Goal: Transaction & Acquisition: Purchase product/service

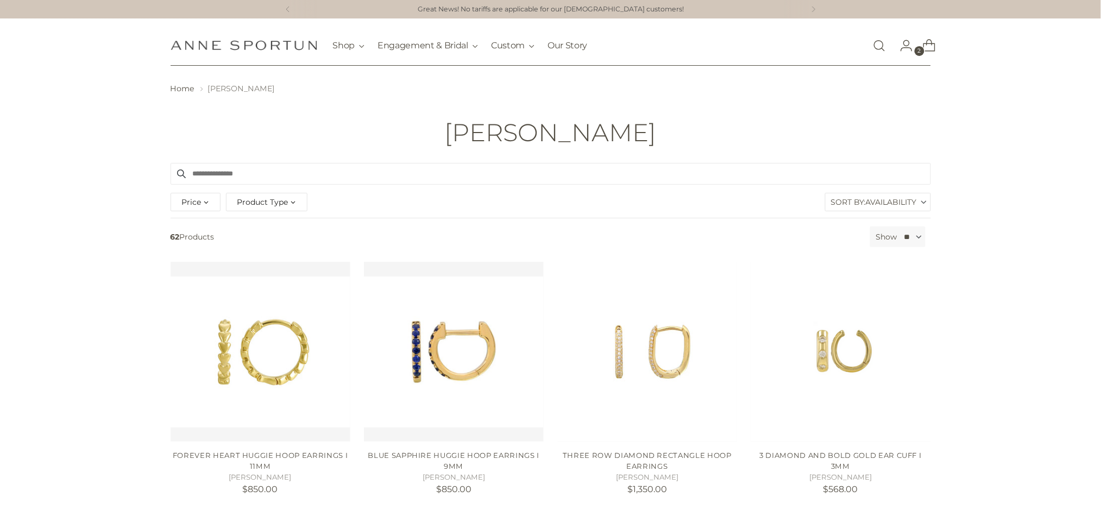
click at [263, 196] on span "Product Type" at bounding box center [262, 202] width 51 height 12
click at [267, 258] on span "Earrings" at bounding box center [263, 261] width 32 height 9
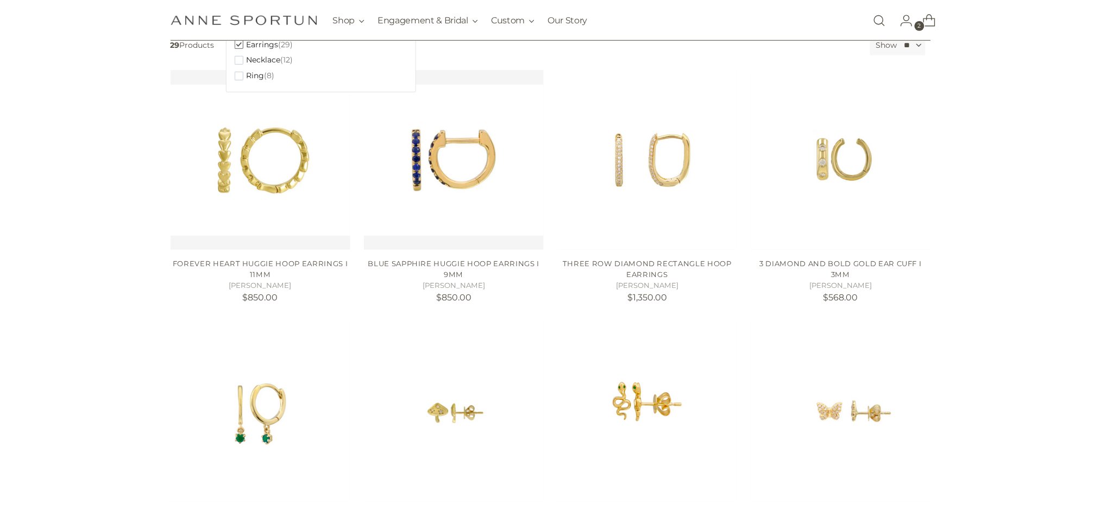
click at [1031, 317] on div "62 Results Clear filters Filter By Price *** - **** Product Type Clear Bracelet…" at bounding box center [550, 517] width 1101 height 1142
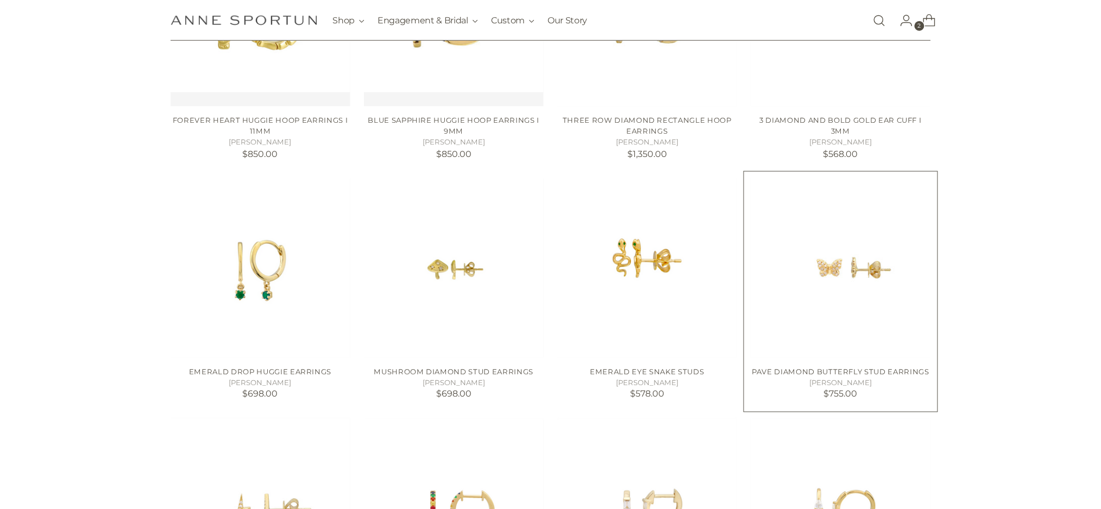
scroll to position [362, 0]
click at [0, 0] on img "PAVE DIAMOND BUTTERFLY STUD EARRINGS" at bounding box center [0, 0] width 0 height 0
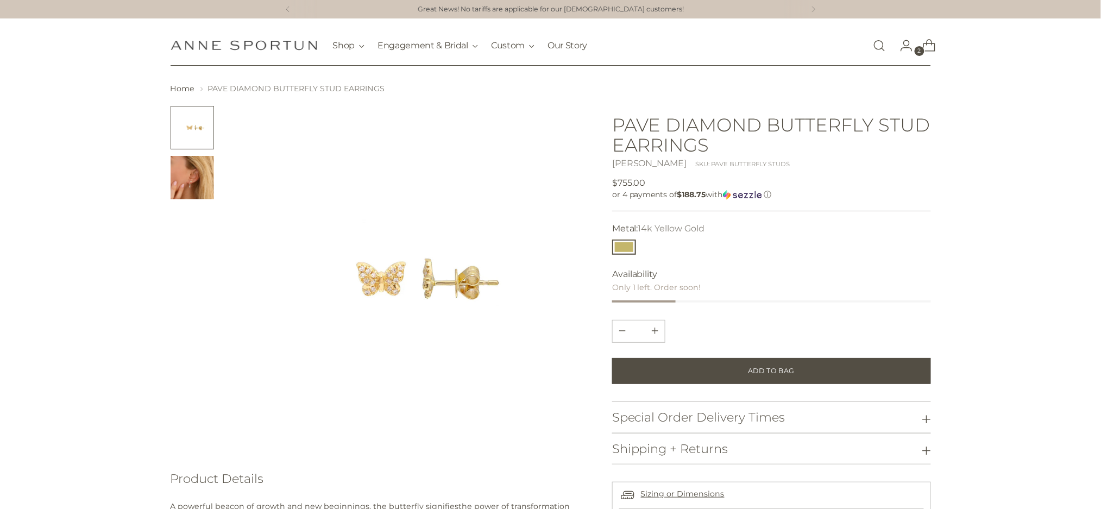
click at [189, 166] on img "Change image to image 2" at bounding box center [191, 177] width 43 height 43
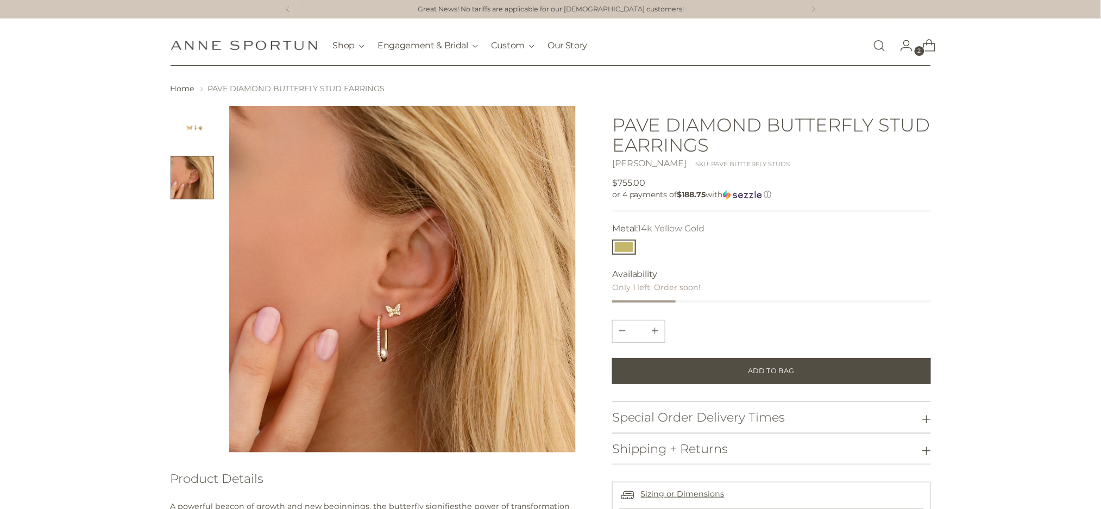
click at [185, 125] on img "Change image to image 1" at bounding box center [191, 127] width 43 height 43
